Goal: Check status

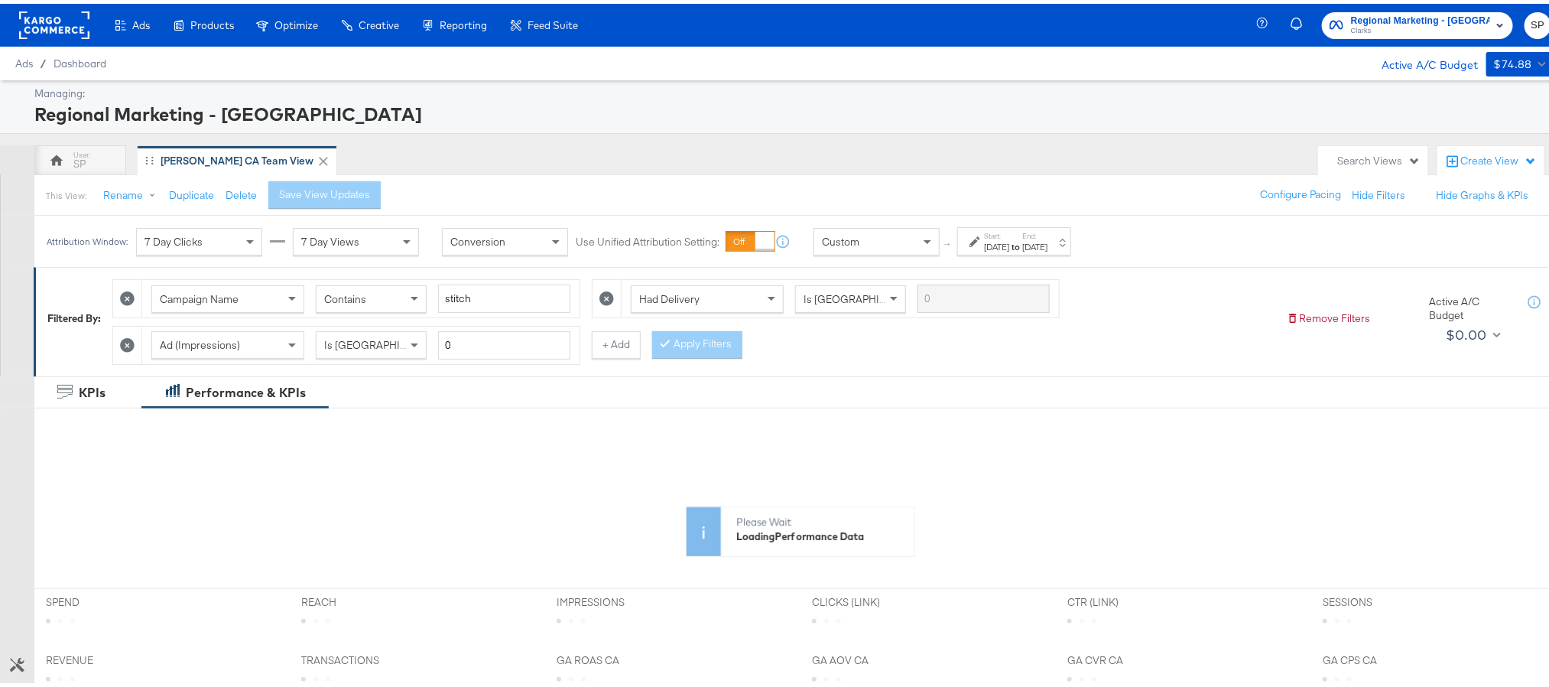
click at [1047, 244] on div "[DATE]" at bounding box center [1034, 243] width 25 height 12
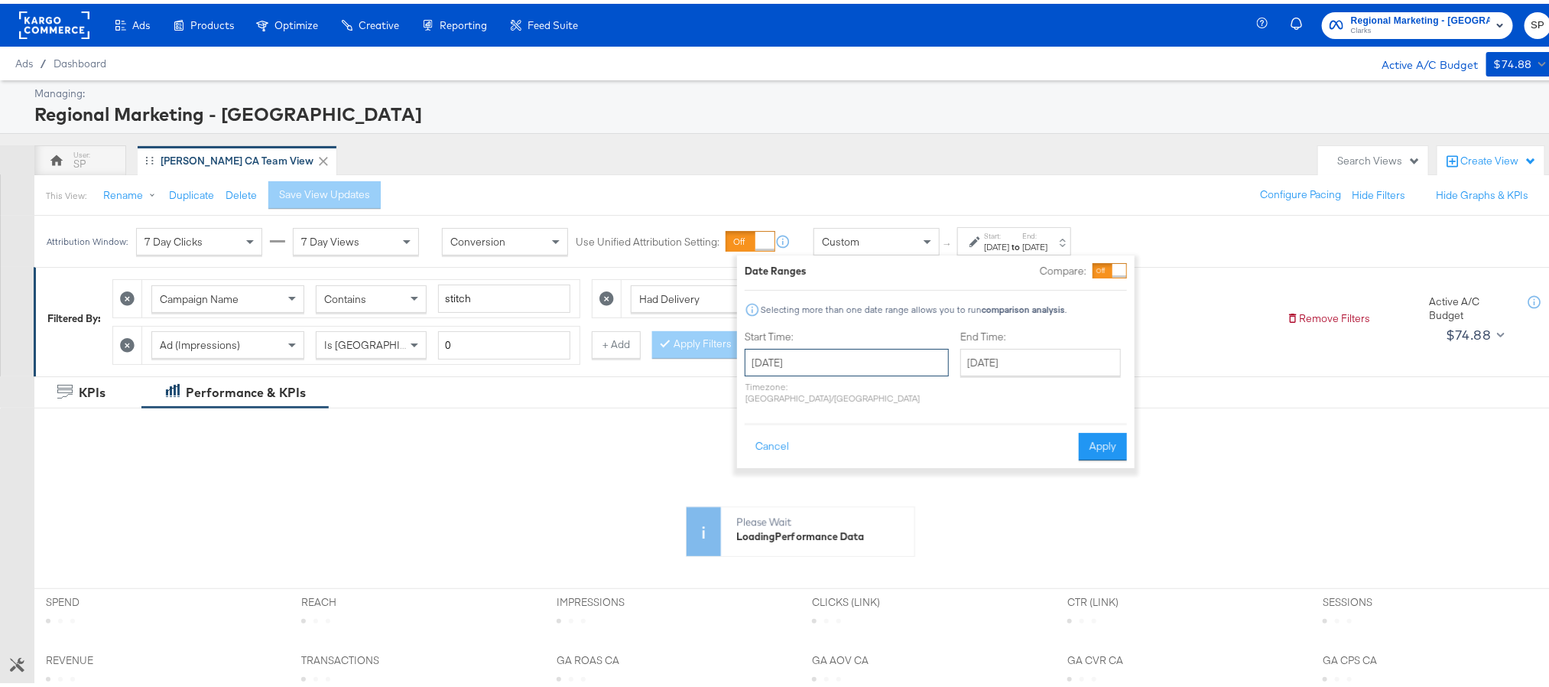
click at [872, 354] on input "[DATE]" at bounding box center [847, 359] width 204 height 28
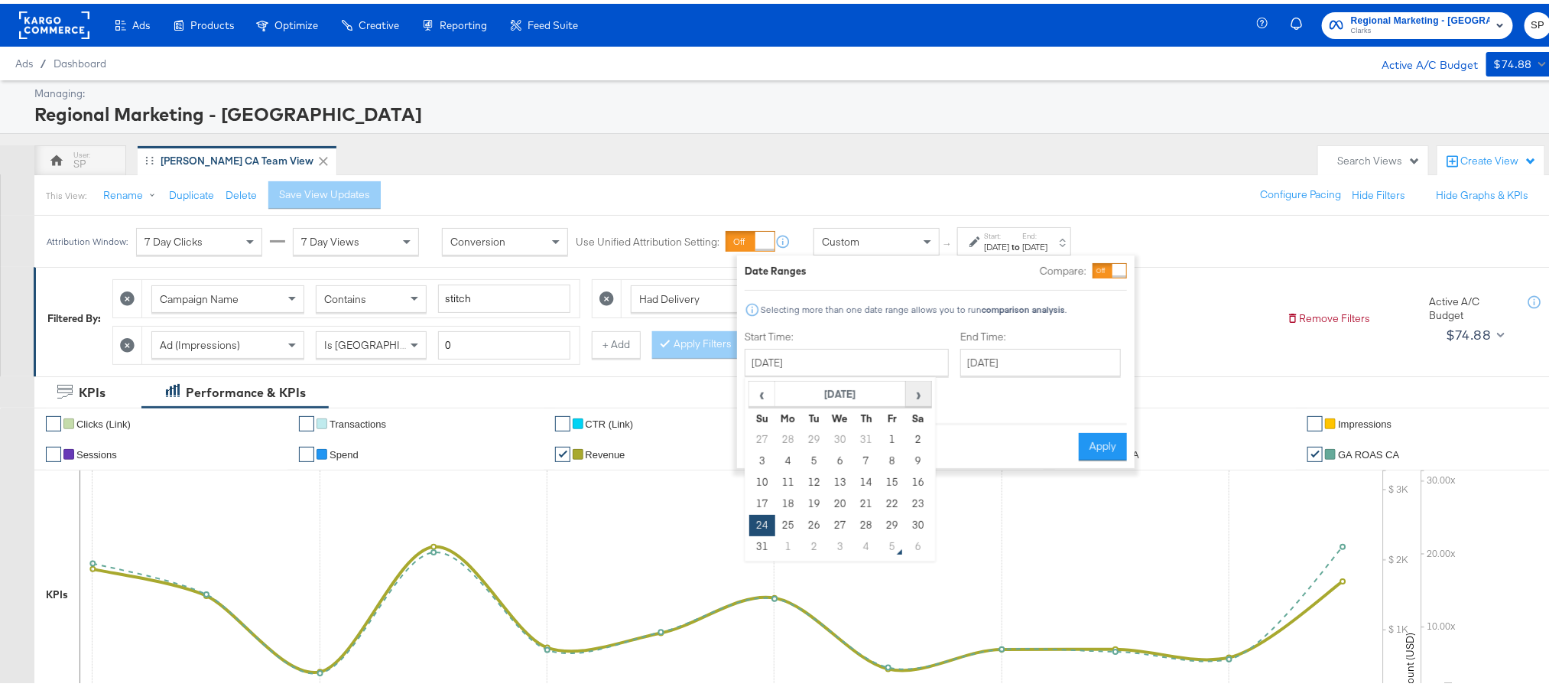
click at [911, 397] on span "›" at bounding box center [919, 389] width 24 height 23
click at [846, 434] on td "3" at bounding box center [840, 435] width 26 height 21
type input "[DATE]"
click at [1021, 362] on input "[DATE]" at bounding box center [1036, 359] width 161 height 28
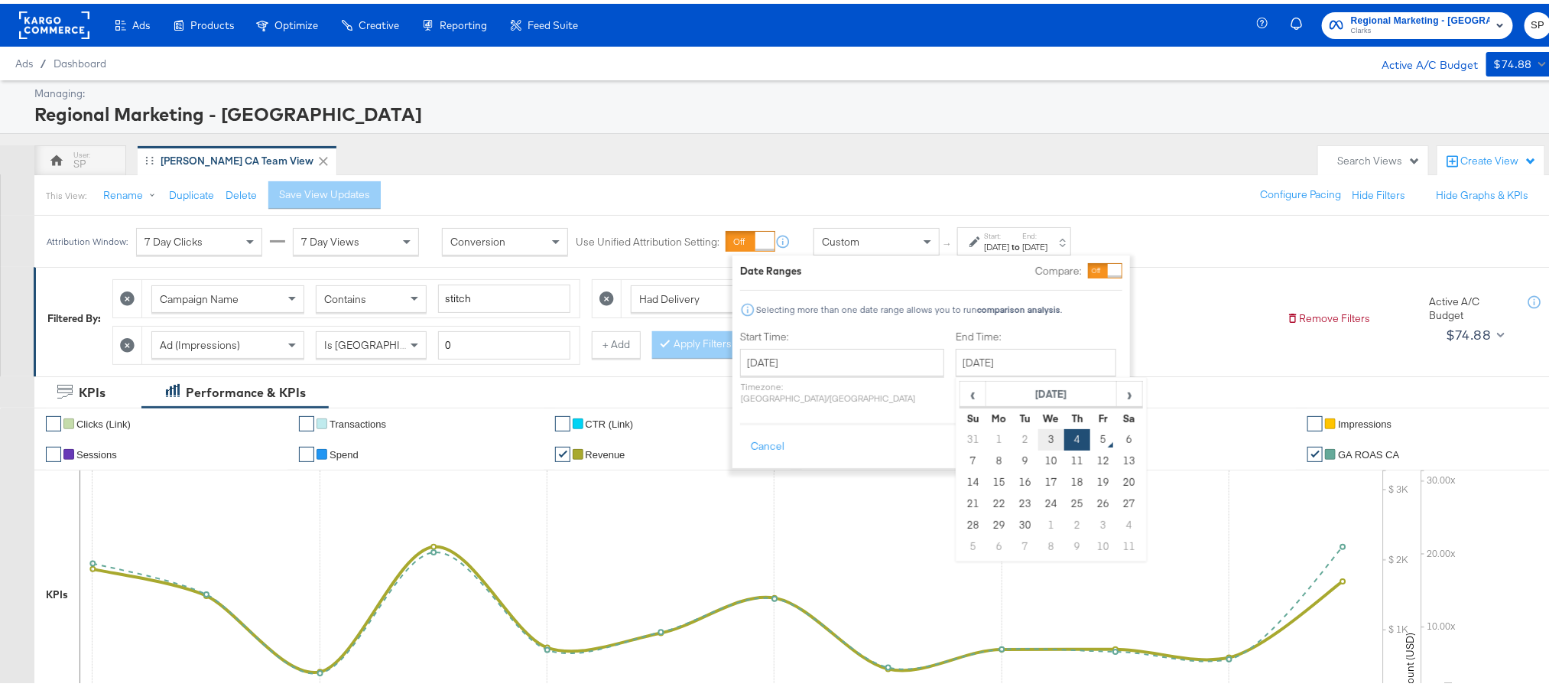
click at [1038, 433] on td "3" at bounding box center [1051, 435] width 26 height 21
type input "[DATE]"
click at [1094, 434] on button "Apply" at bounding box center [1098, 443] width 48 height 28
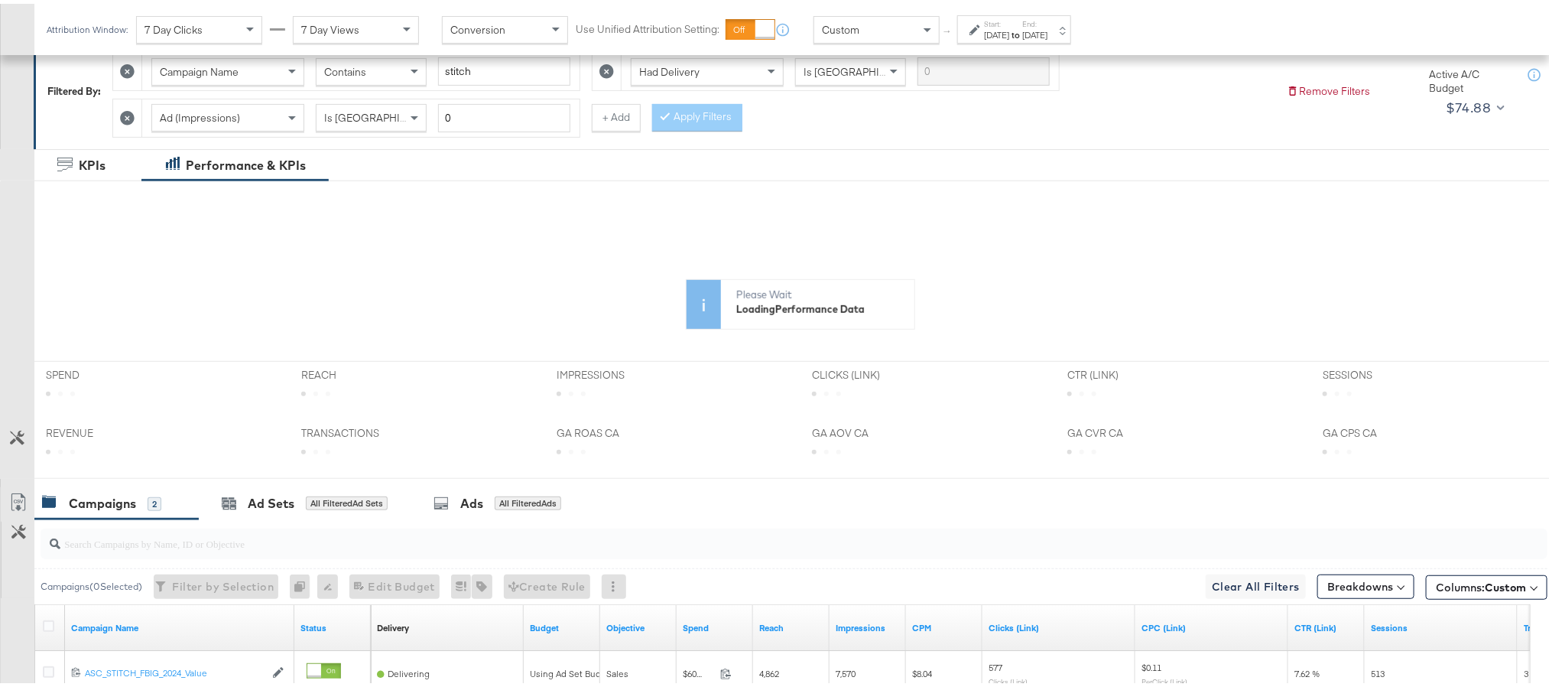
scroll to position [229, 0]
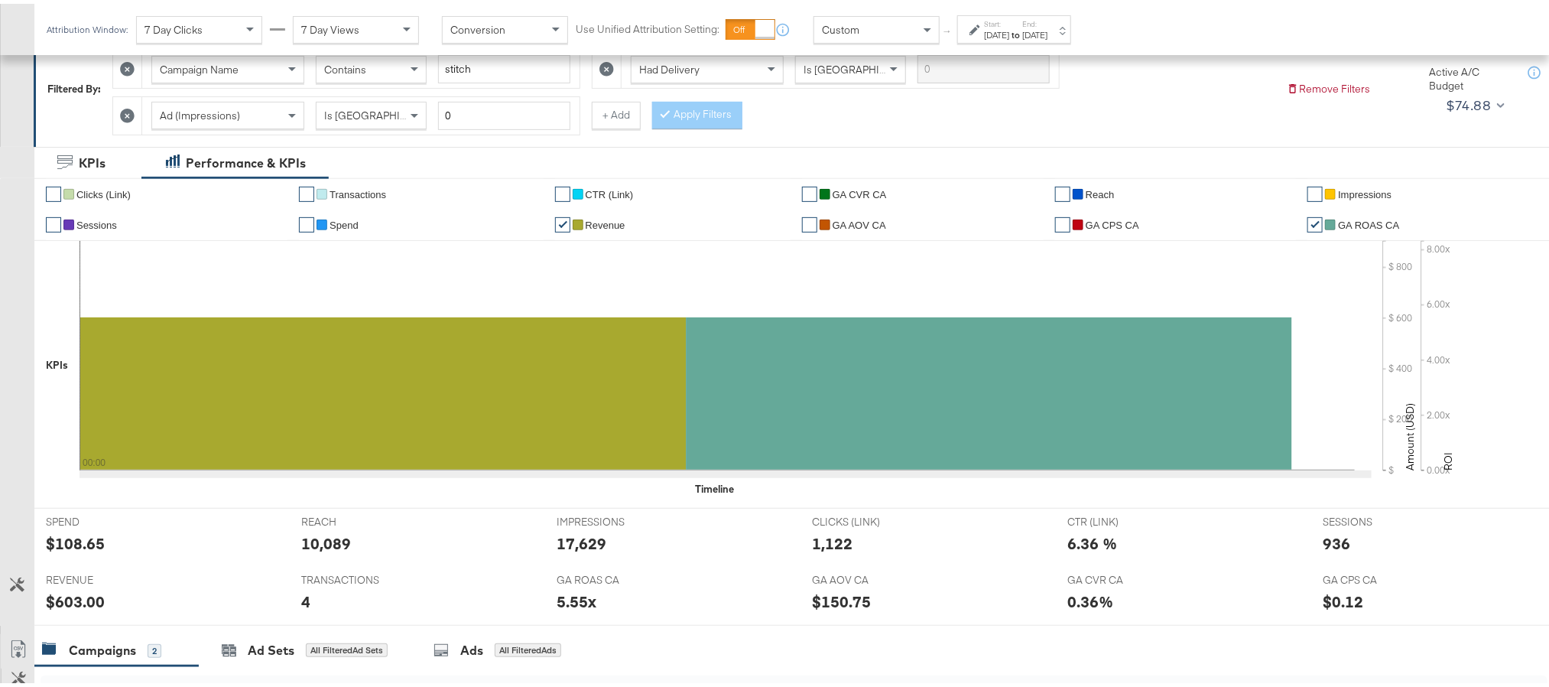
click at [87, 546] on div "$108.65" at bounding box center [75, 539] width 59 height 22
copy div "108.65"
click at [319, 546] on div "10,089" at bounding box center [326, 539] width 50 height 22
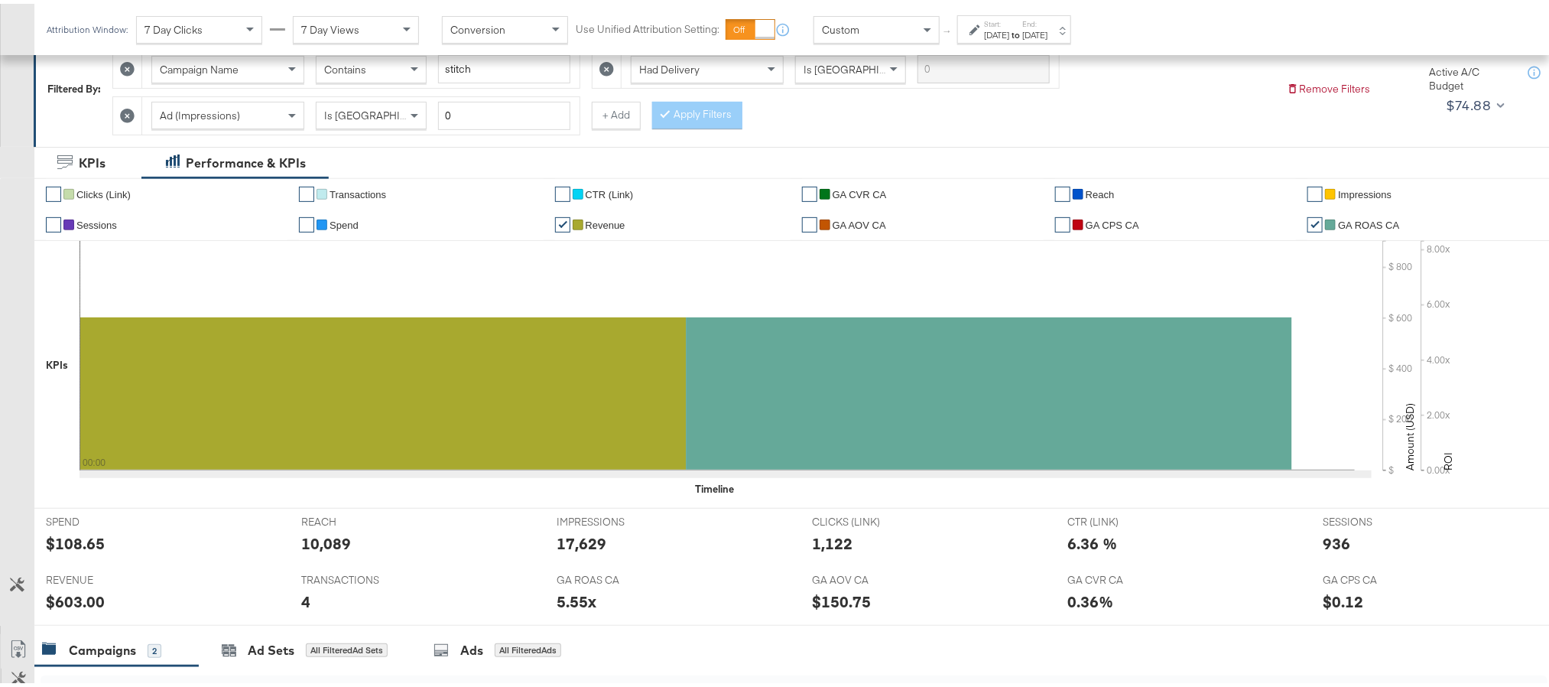
click at [606, 537] on div "17,629" at bounding box center [673, 539] width 232 height 22
click at [588, 546] on div "17,629" at bounding box center [582, 539] width 50 height 22
copy div "17,629"
click at [822, 544] on div "1,122" at bounding box center [832, 539] width 41 height 22
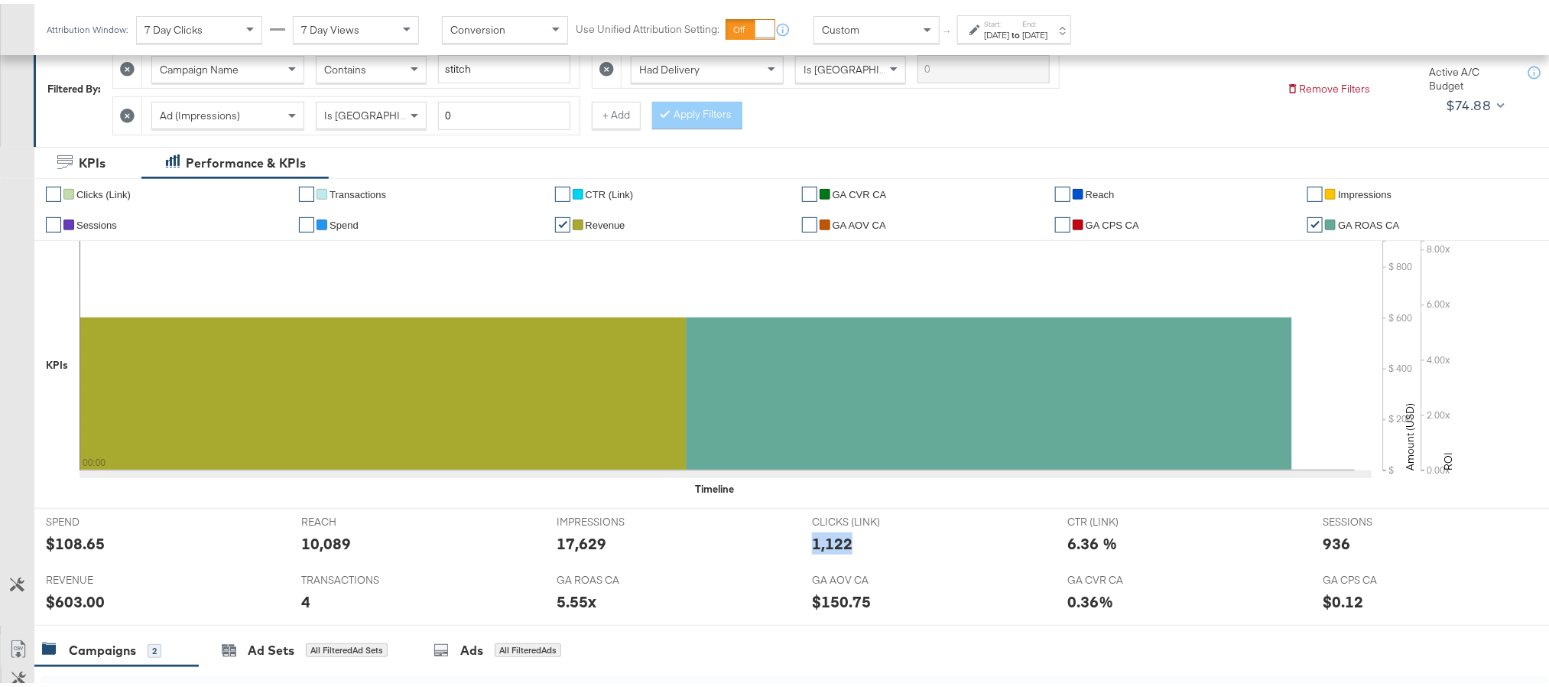
click at [822, 544] on div "1,122" at bounding box center [832, 539] width 41 height 22
copy div "1,122"
click at [1323, 549] on div "936" at bounding box center [1337, 539] width 28 height 22
copy div "936"
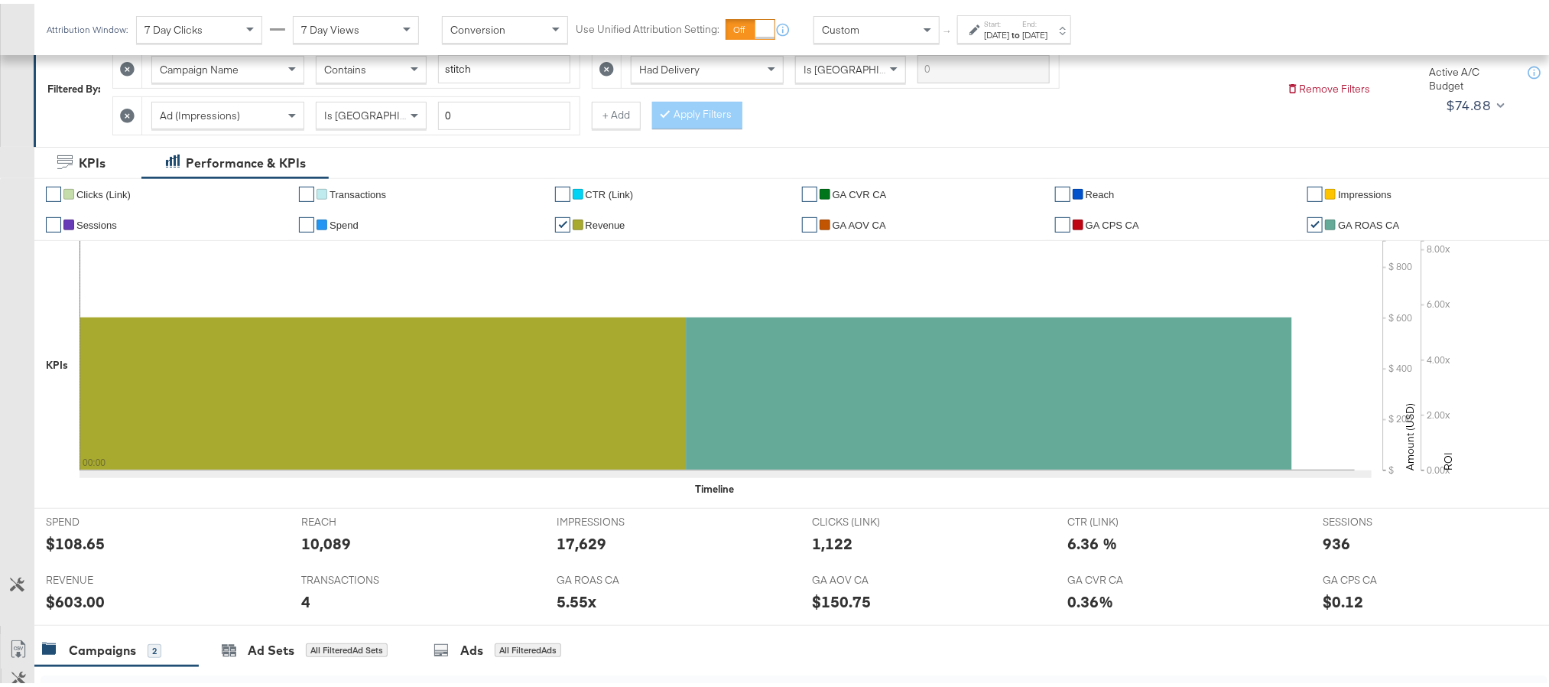
click at [70, 609] on div "$603.00" at bounding box center [75, 597] width 59 height 22
copy div "603.00"
click at [1047, 30] on div "[DATE]" at bounding box center [1034, 31] width 25 height 12
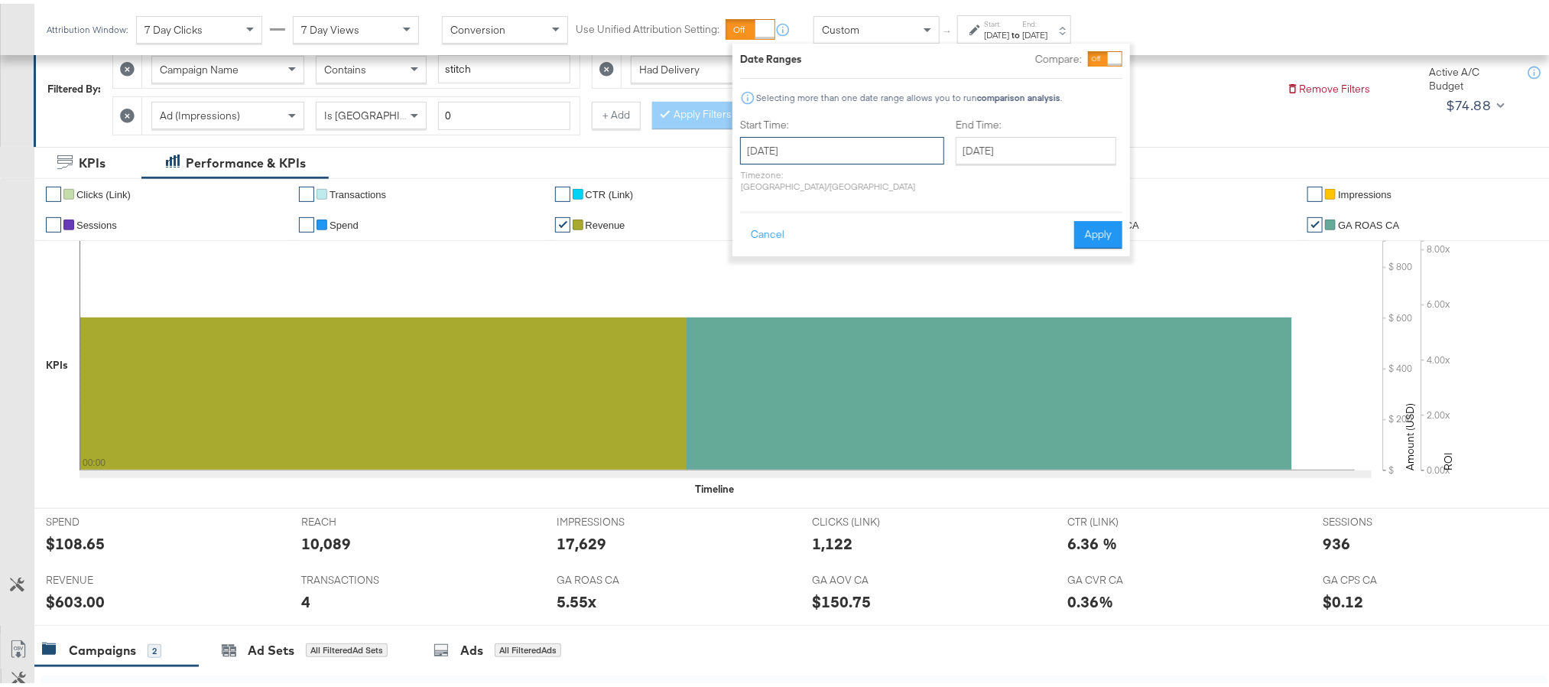
click at [826, 138] on input "[DATE]" at bounding box center [842, 147] width 204 height 28
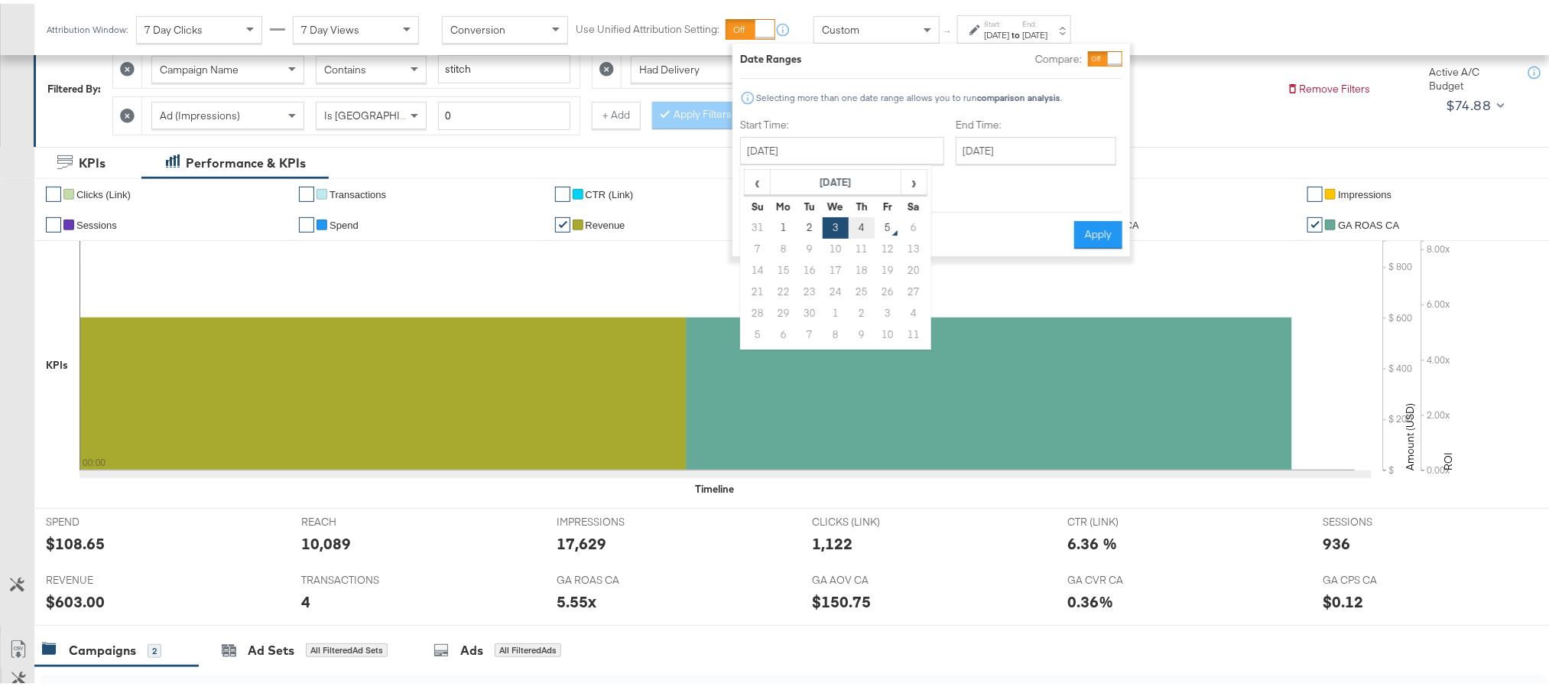
click at [856, 229] on td "4" at bounding box center [862, 223] width 26 height 21
type input "[DATE]"
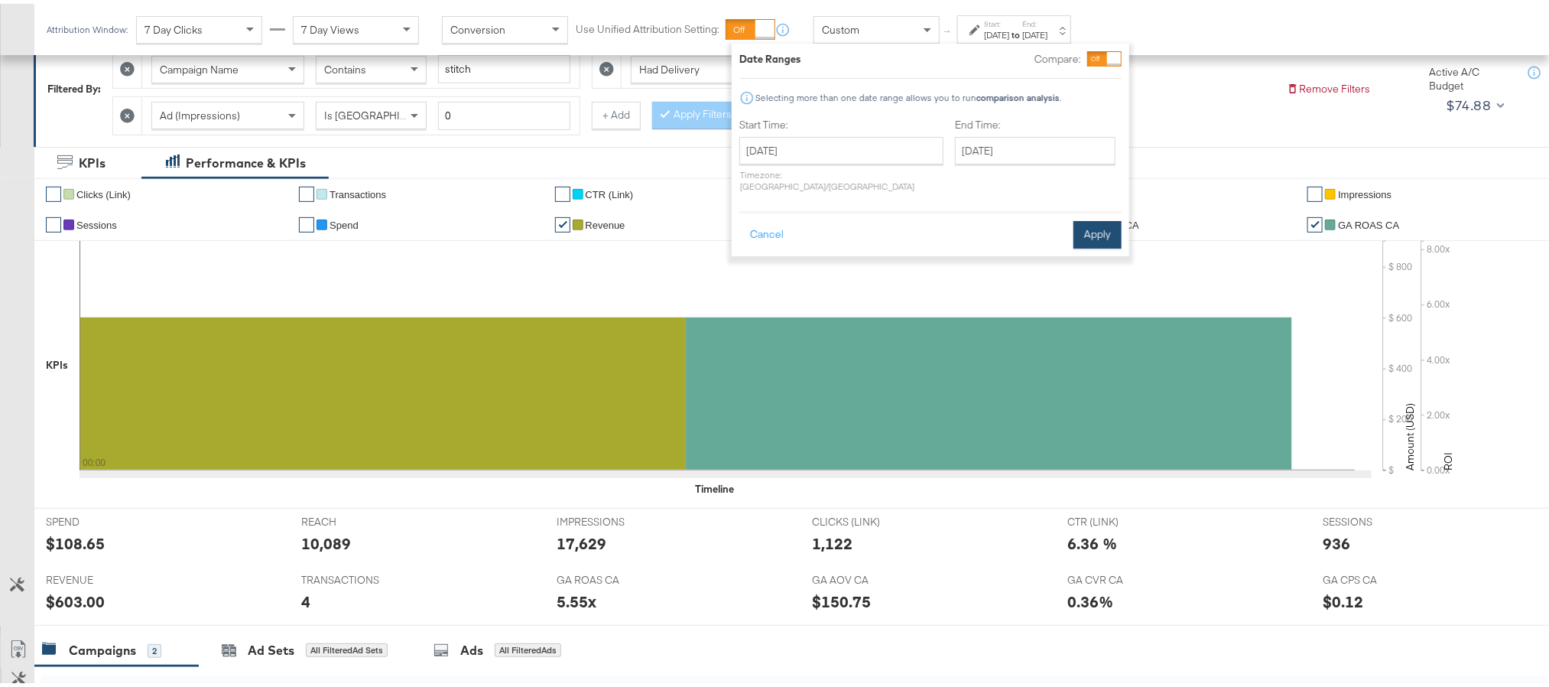
click at [1086, 217] on button "Apply" at bounding box center [1097, 231] width 48 height 28
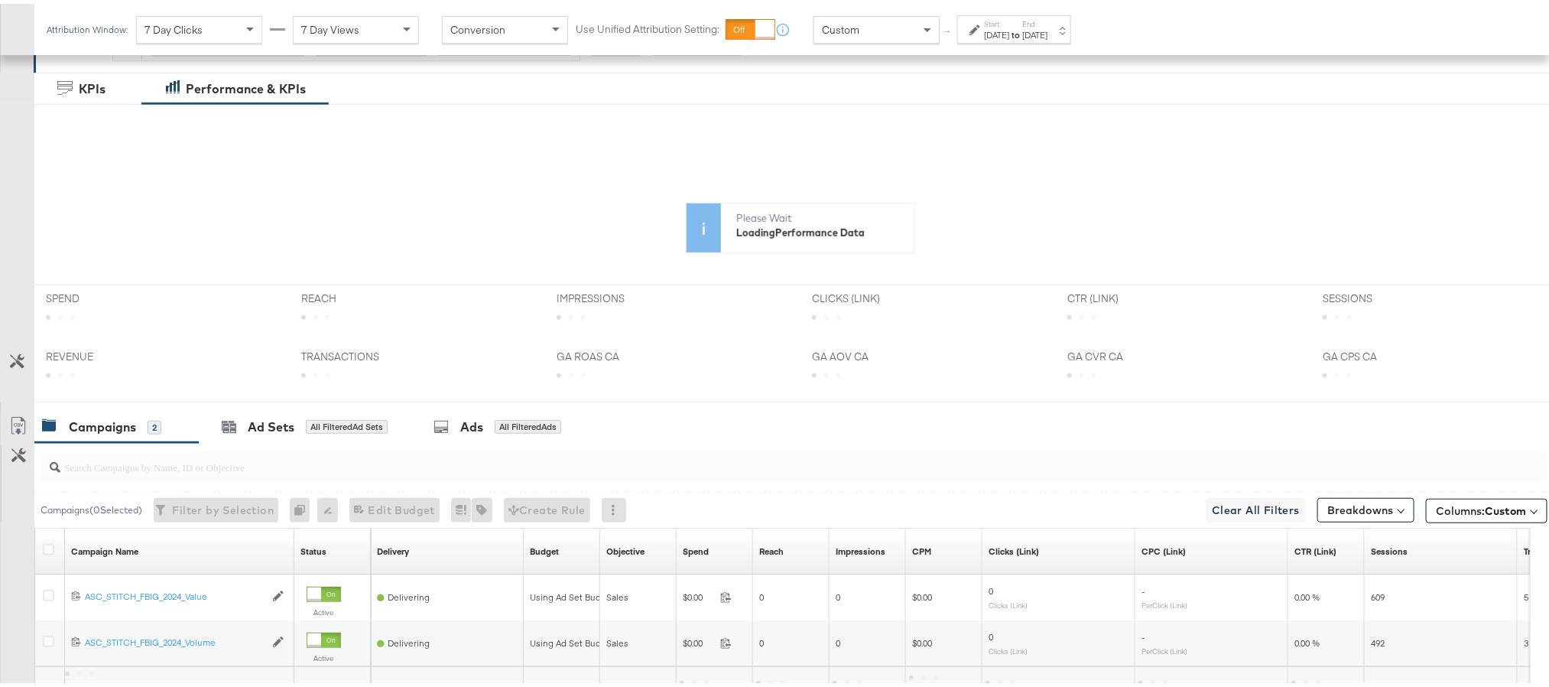
scroll to position [344, 0]
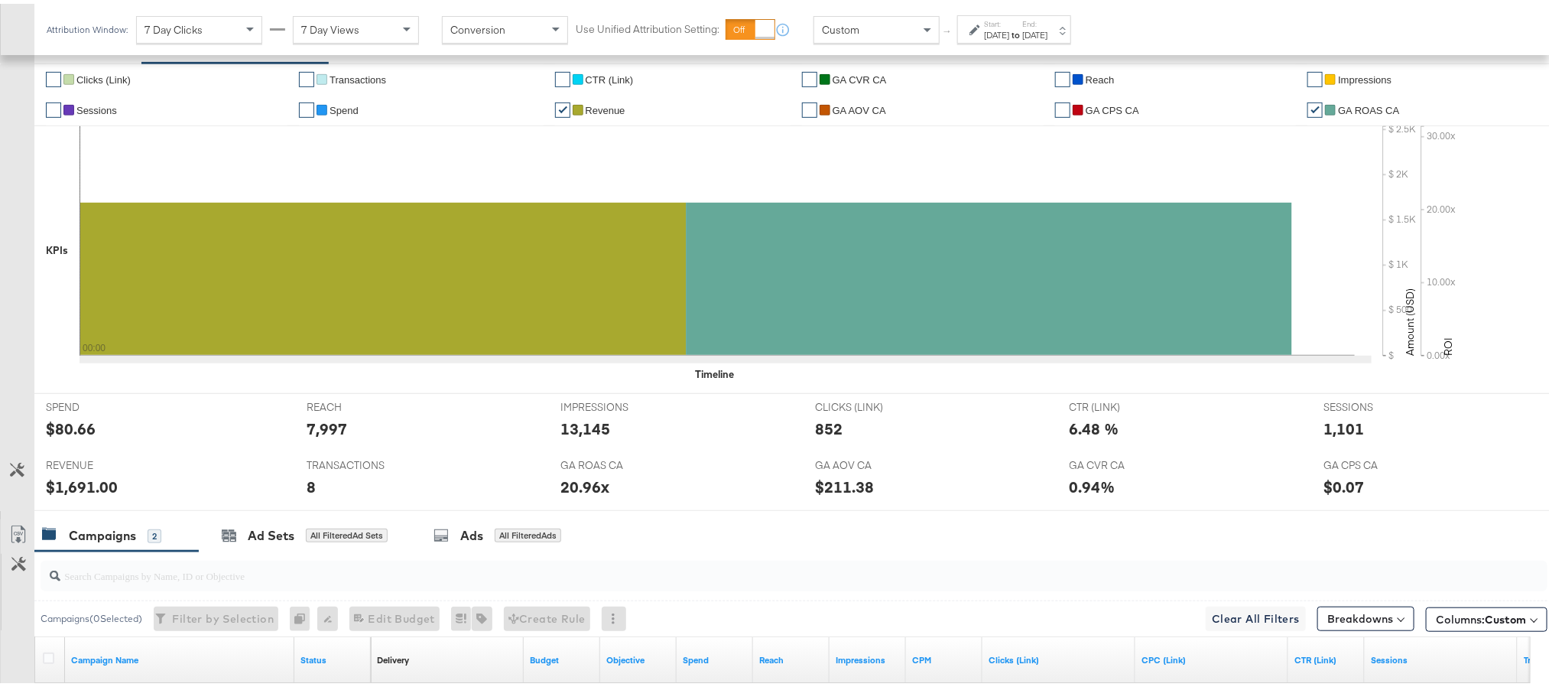
click at [57, 433] on div "$80.66" at bounding box center [71, 425] width 50 height 22
copy div "80.66"
click at [326, 430] on div "7,997" at bounding box center [327, 425] width 41 height 22
click at [567, 430] on div "13,145" at bounding box center [585, 425] width 50 height 22
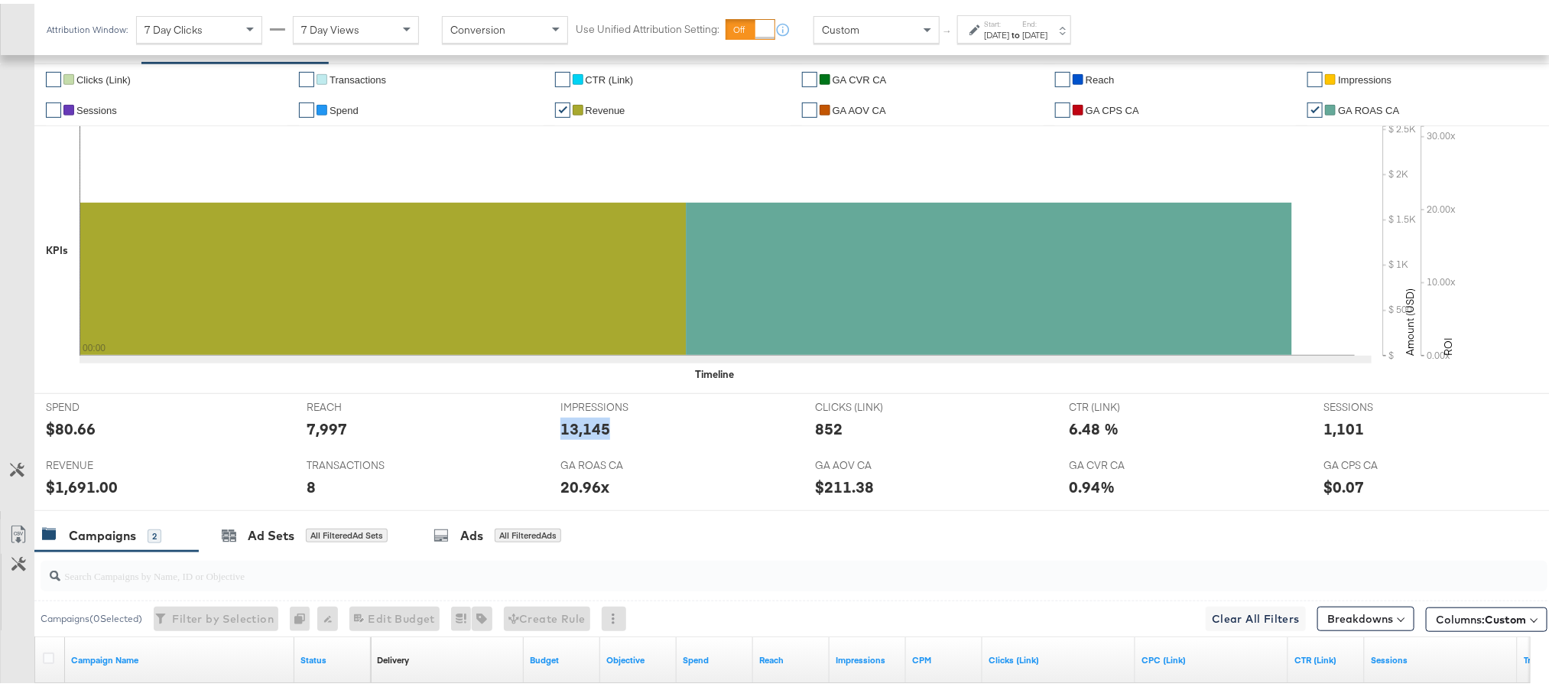
click at [567, 430] on div "13,145" at bounding box center [585, 425] width 50 height 22
copy div "13,145"
click at [826, 431] on div "852" at bounding box center [829, 425] width 28 height 22
copy div "852"
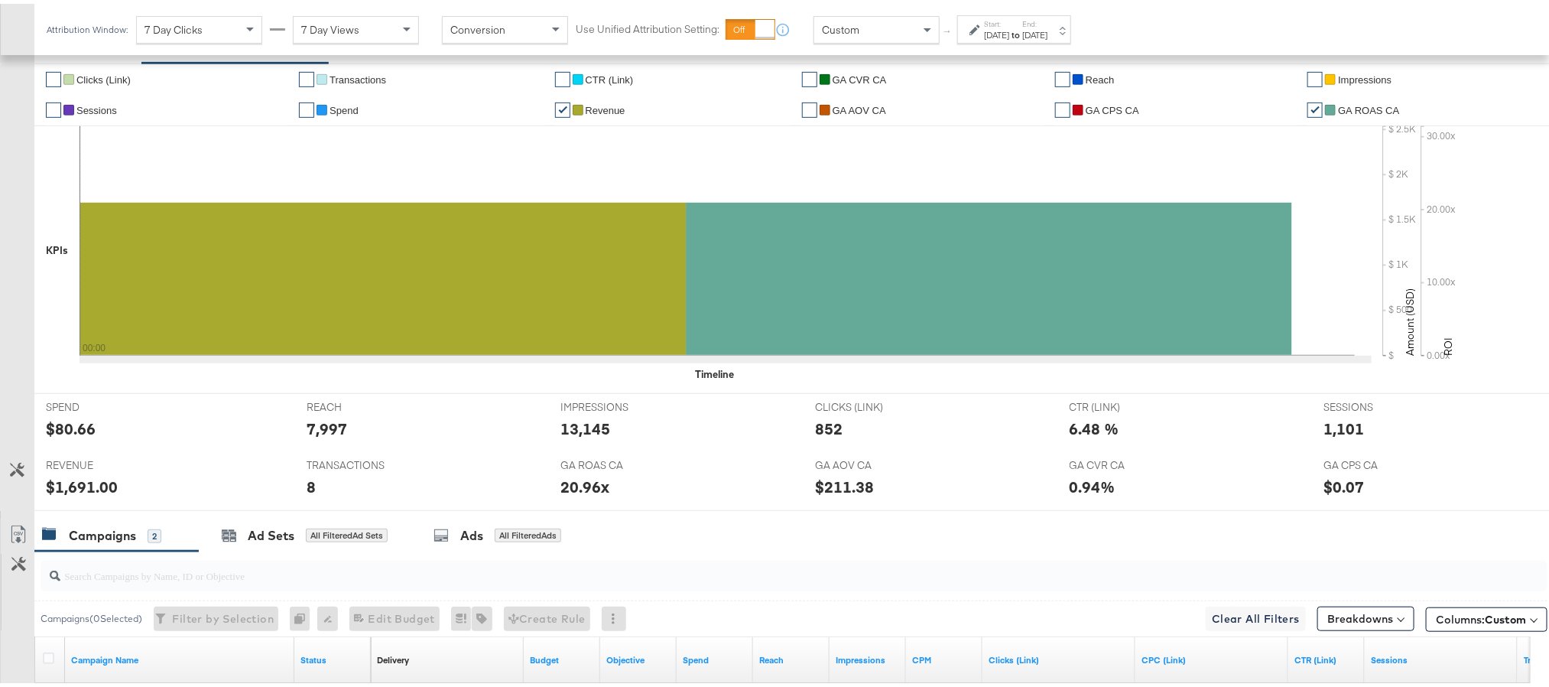
click at [1323, 433] on div "1,101" at bounding box center [1343, 425] width 41 height 22
copy div "1,101"
click at [80, 484] on div "$1,691.00" at bounding box center [82, 483] width 72 height 22
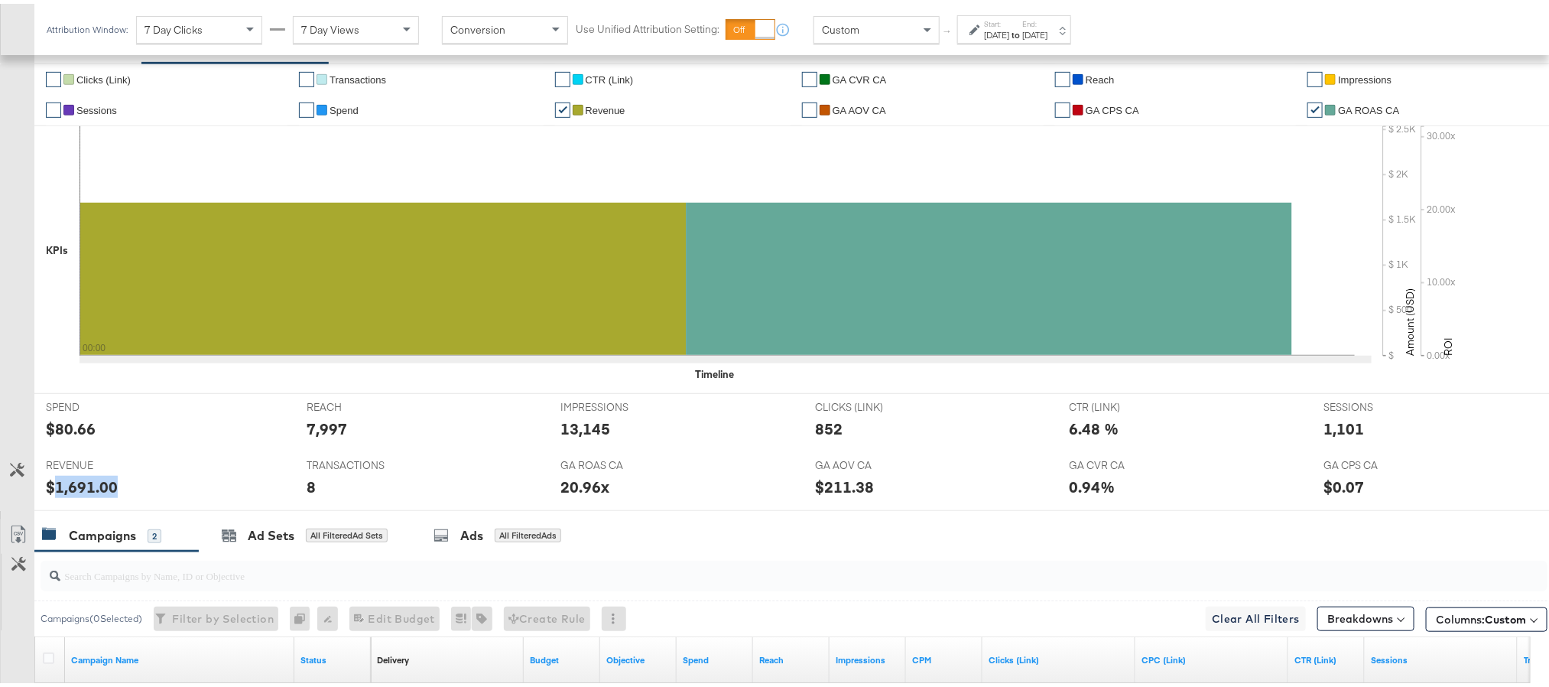
copy div "1,691.00"
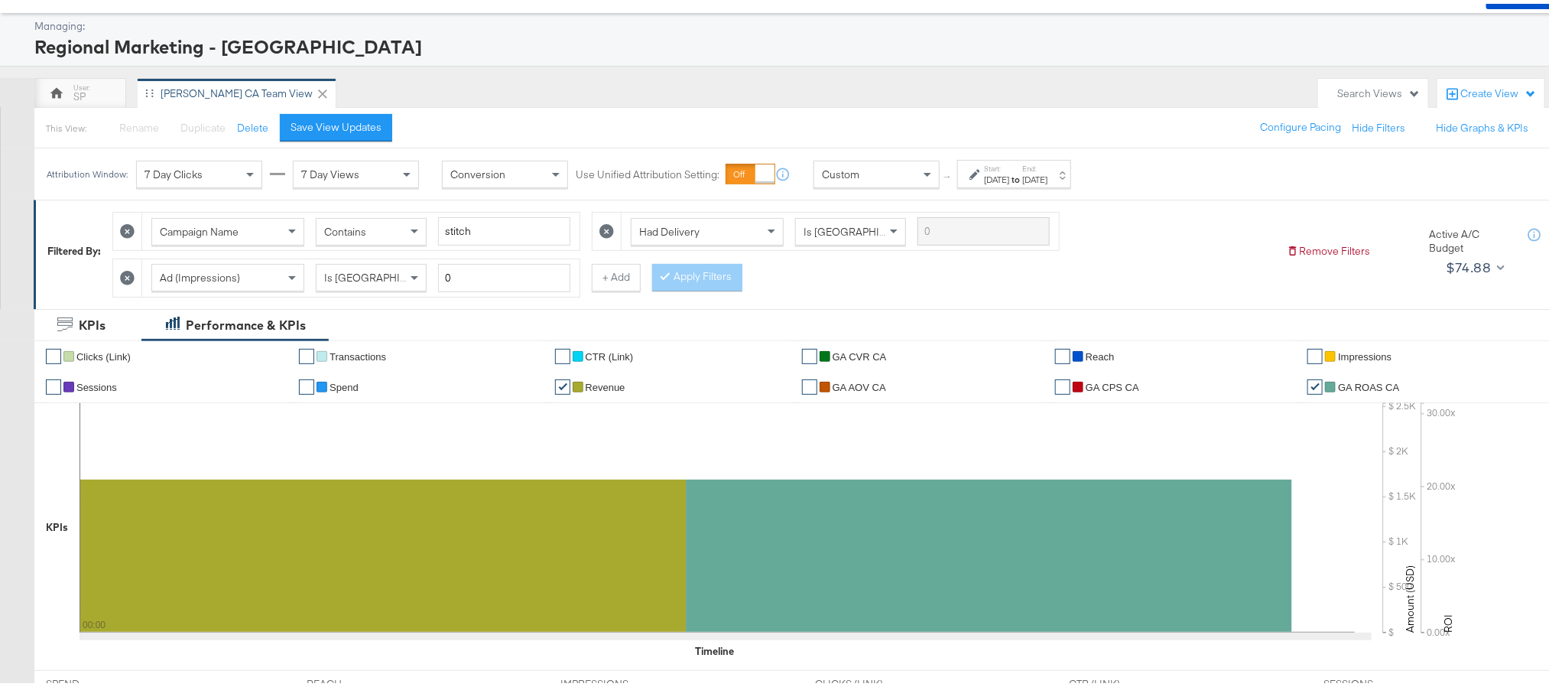
scroll to position [0, 0]
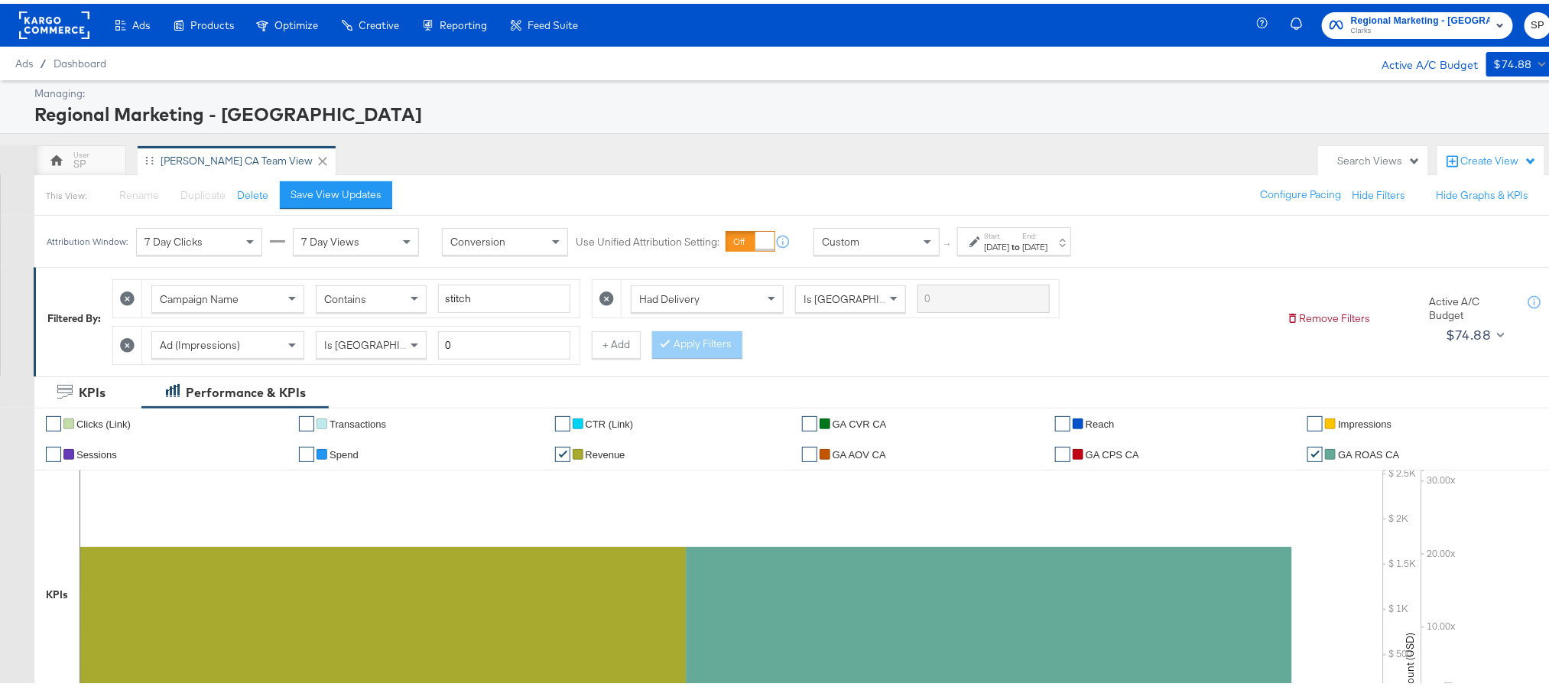
click at [1434, 12] on span "Regional Marketing - [GEOGRAPHIC_DATA]" at bounding box center [1420, 17] width 139 height 16
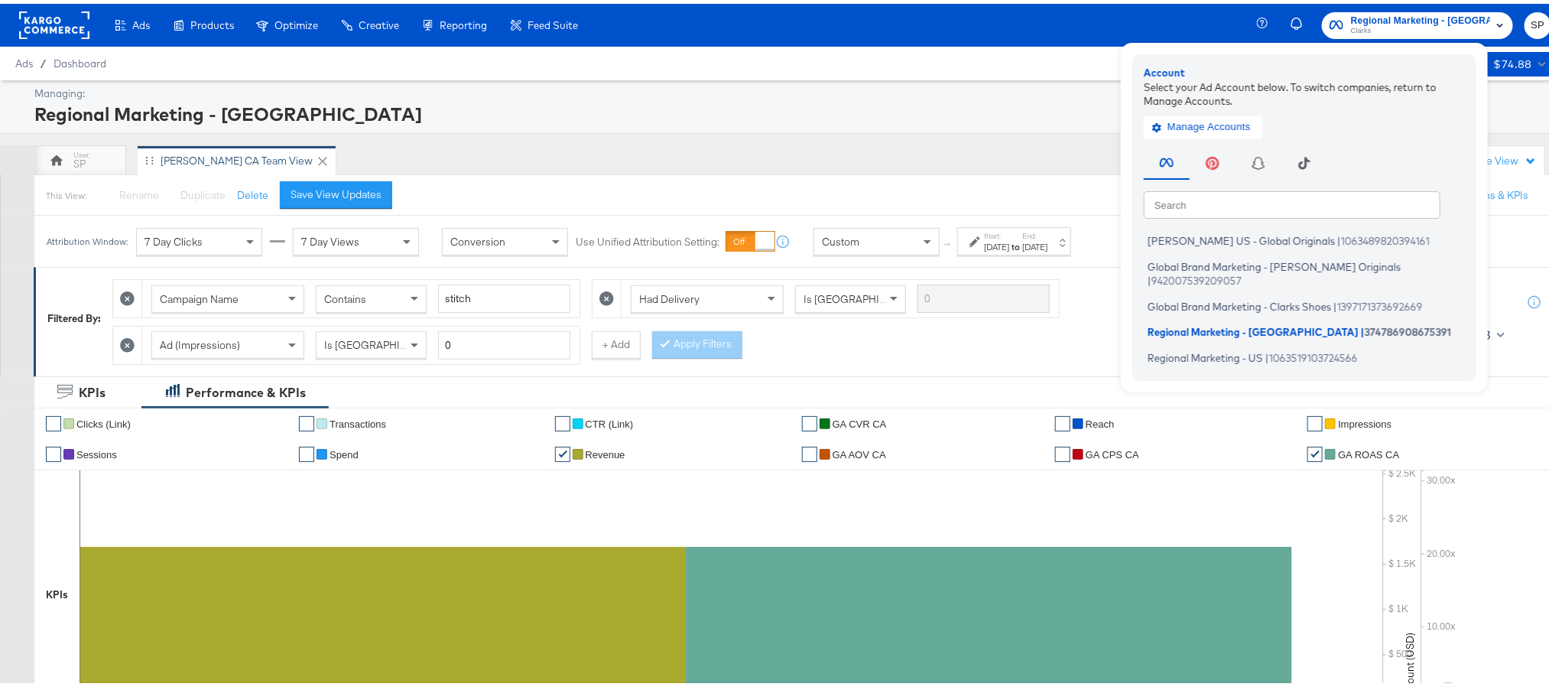
click at [824, 128] on div "Managing: Regional Marketing - [GEOGRAPHIC_DATA]" at bounding box center [783, 103] width 1567 height 54
